Goal: Transaction & Acquisition: Book appointment/travel/reservation

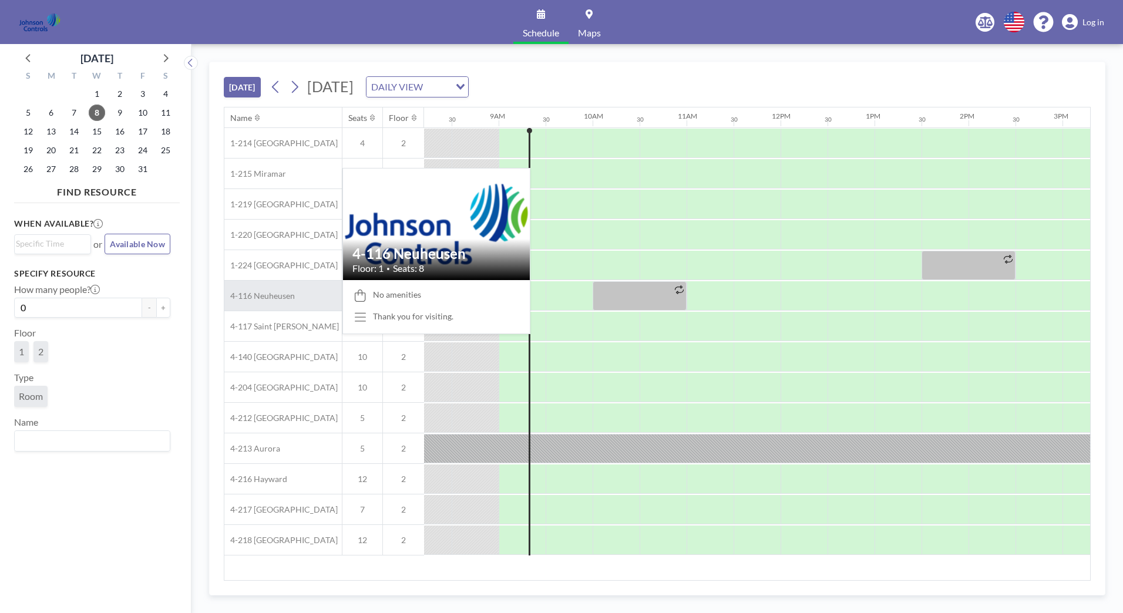
scroll to position [0, 799]
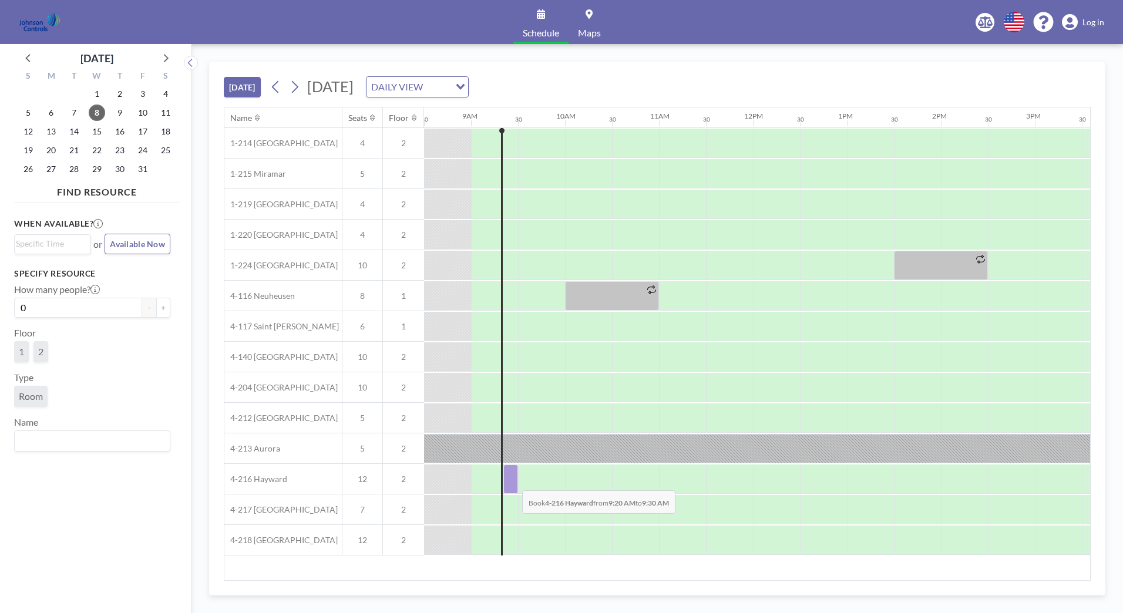
click at [513, 482] on div at bounding box center [510, 479] width 15 height 29
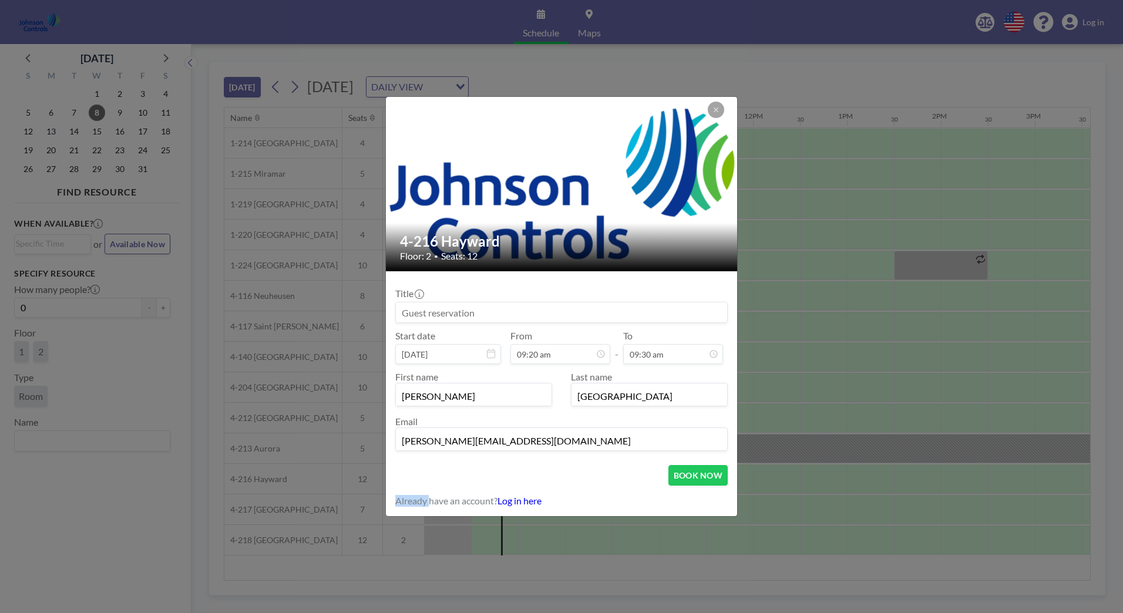
click at [513, 482] on div "BOOK NOW" at bounding box center [561, 475] width 332 height 21
click at [398, 311] on input at bounding box center [561, 313] width 331 height 20
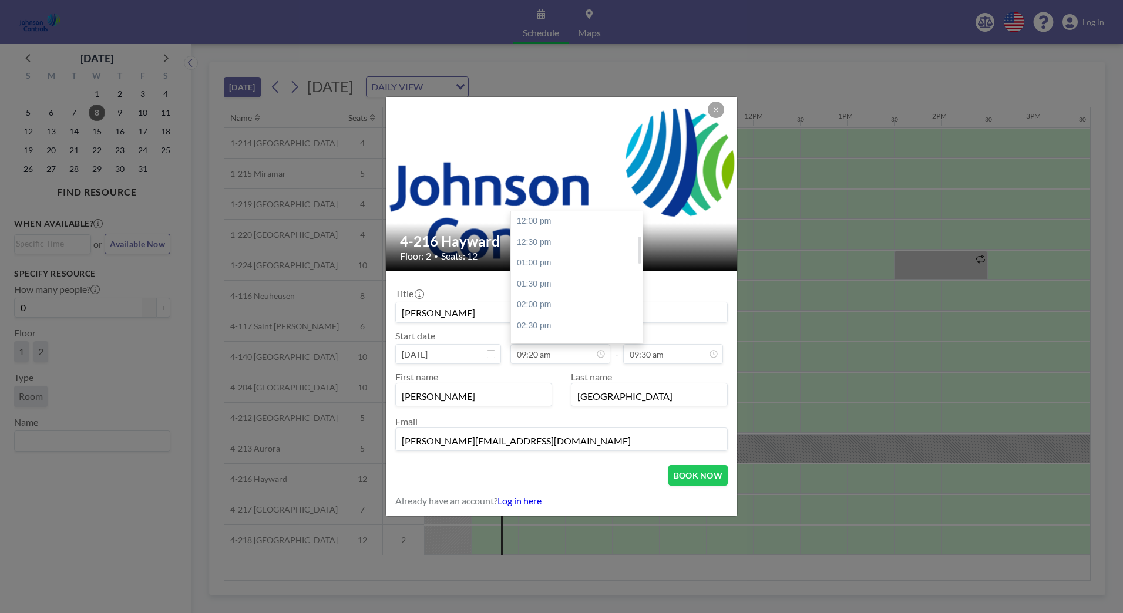
scroll to position [117, 0]
type input "[PERSON_NAME]"
click at [540, 227] on div "12:30 pm" at bounding box center [579, 230] width 137 height 21
type input "12:30 pm"
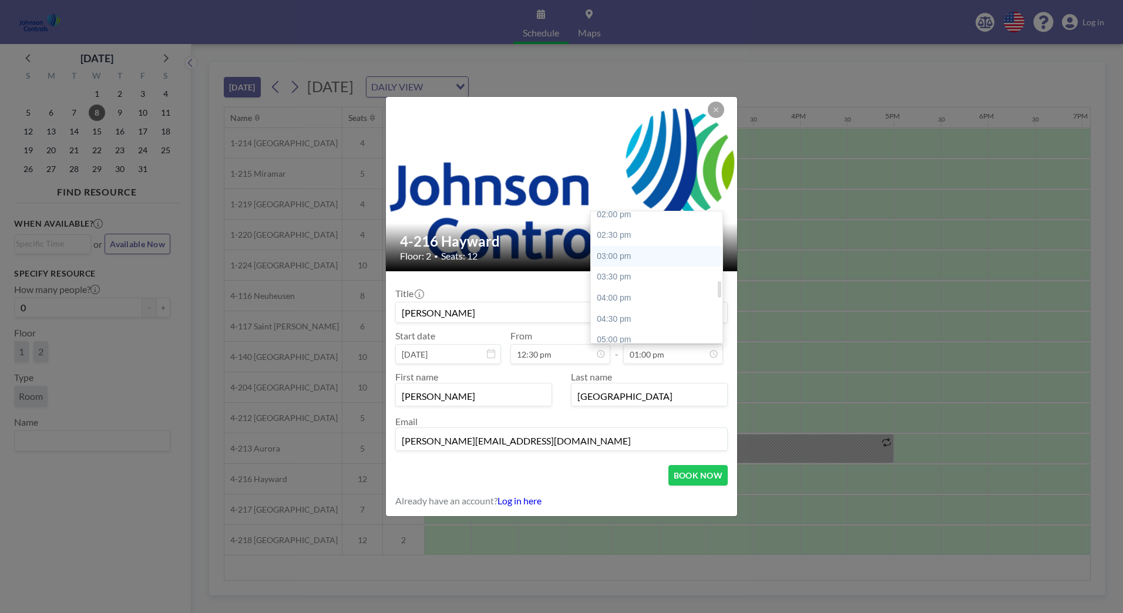
scroll to position [661, 0]
click at [614, 230] on div "04:00 pm" at bounding box center [659, 230] width 137 height 21
type input "04:00 pm"
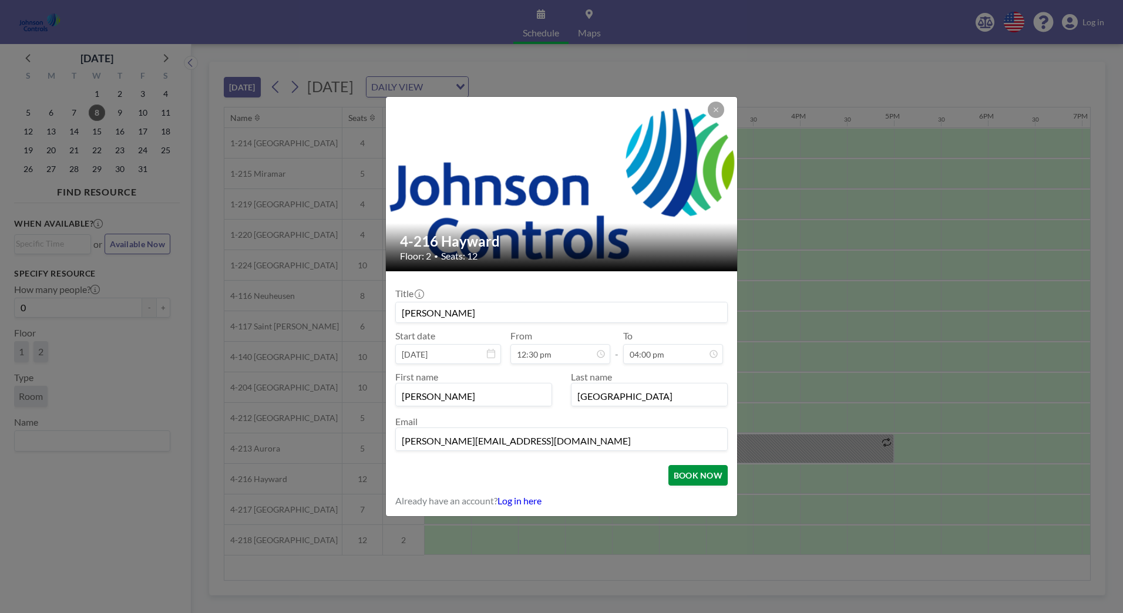
click at [688, 478] on button "BOOK NOW" at bounding box center [697, 475] width 59 height 21
